Goal: Task Accomplishment & Management: Use online tool/utility

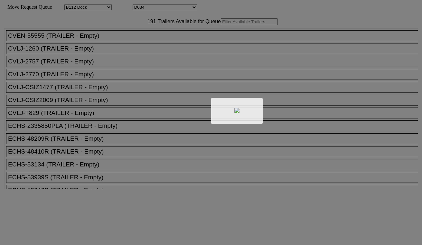
select select "121"
select select "3280"
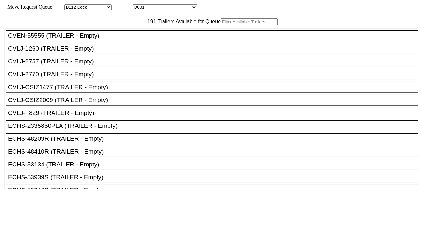
click at [221, 25] on input "text" at bounding box center [249, 21] width 57 height 7
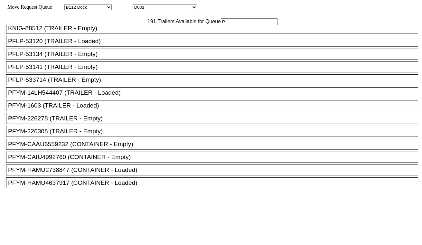
scroll to position [1682, 0]
type input "P"
click at [96, 58] on div "PFLP-53134 (TRAILER - Empty)" at bounding box center [215, 54] width 414 height 7
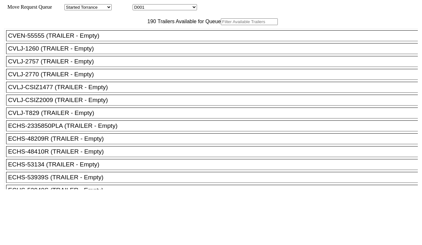
click at [221, 25] on input "text" at bounding box center [249, 21] width 57 height 7
paste input "EMHU203281"
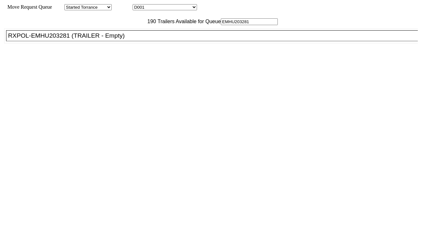
type input "EMHU203281"
click at [130, 39] on div "RXPOL-EMHU203281 (TRAILER - Empty)" at bounding box center [215, 35] width 414 height 7
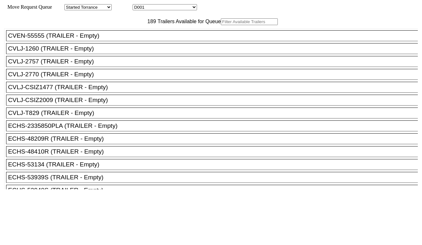
click at [221, 25] on input "text" at bounding box center [249, 21] width 57 height 7
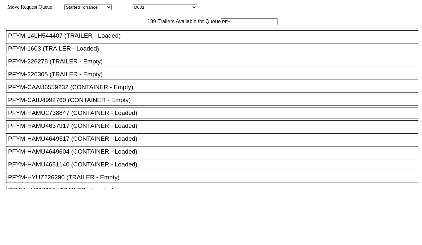
type input "PFY"
click at [108, 86] on ul "CVEN-55555 (TRAILER - Empty) CVLJ-1260 (TRAILER - Empty) CVLJ-2757 (TRAILER - E…" at bounding box center [211, 209] width 415 height 363
click at [135, 65] on div "PFYM-226278 (TRAILER - Empty)" at bounding box center [215, 61] width 414 height 7
